Goal: Task Accomplishment & Management: Manage account settings

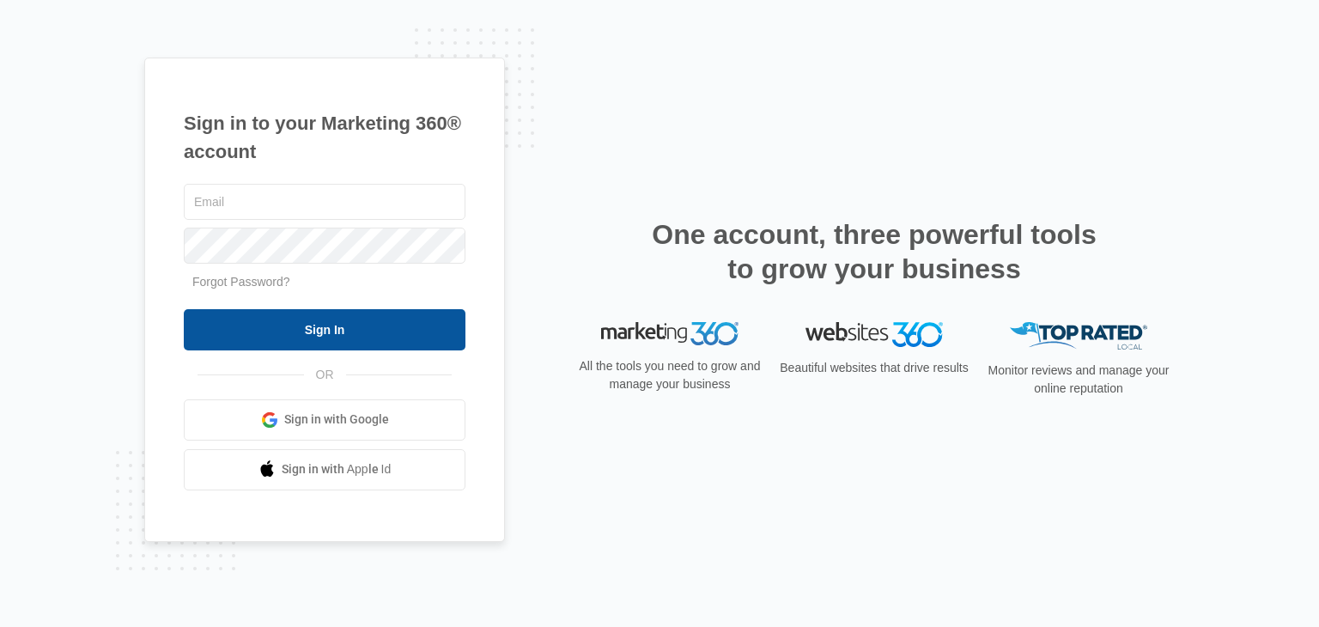
type input "[EMAIL_ADDRESS][DOMAIN_NAME]"
click at [395, 334] on input "Sign In" at bounding box center [325, 329] width 282 height 41
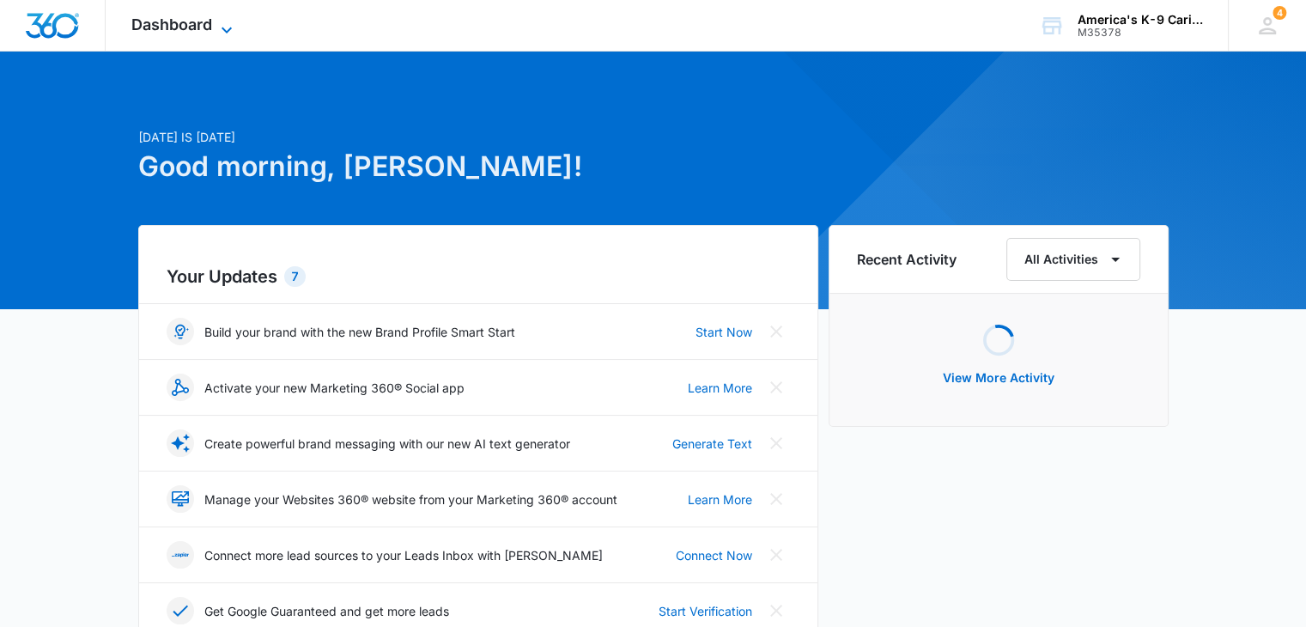
click at [216, 21] on icon at bounding box center [226, 30] width 21 height 21
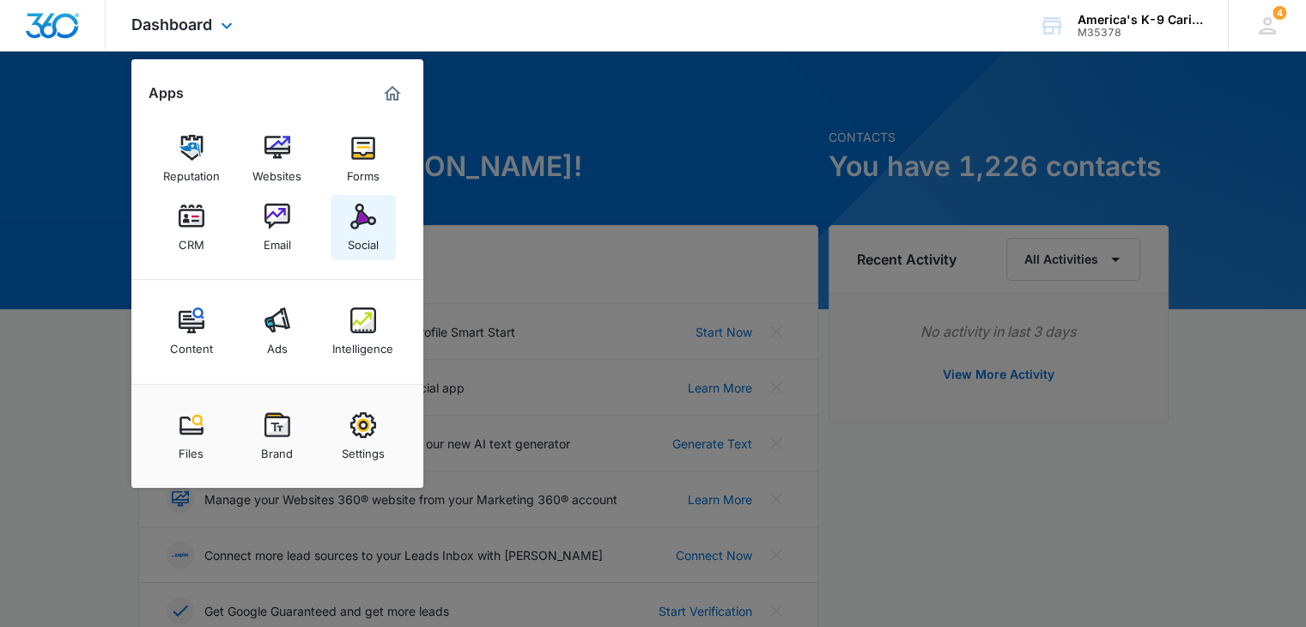
click at [355, 222] on img at bounding box center [363, 217] width 26 height 26
